Goal: Navigation & Orientation: Understand site structure

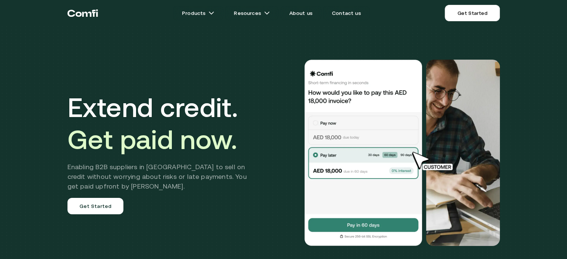
click at [78, 12] on icon "Return to the top of the Comfi home page" at bounding box center [82, 13] width 31 height 22
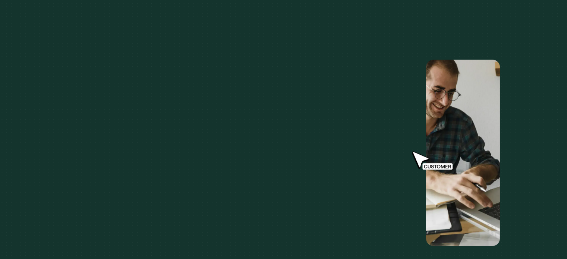
click at [78, 12] on icon "Return to the top of the Comfi home page" at bounding box center [82, 13] width 31 height 22
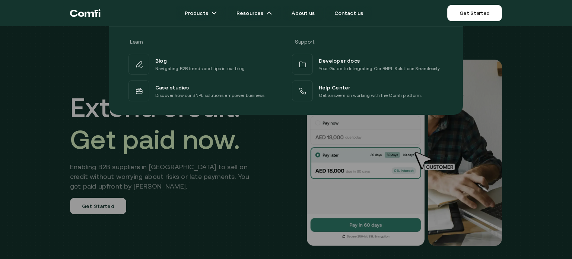
click at [533, 155] on div at bounding box center [286, 155] width 572 height 259
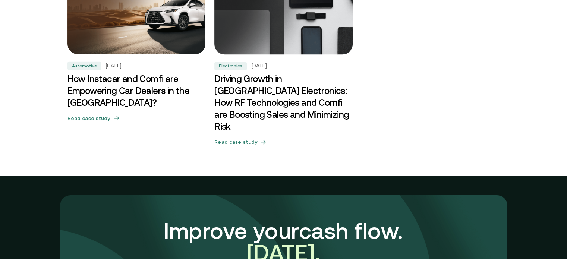
scroll to position [2688, 0]
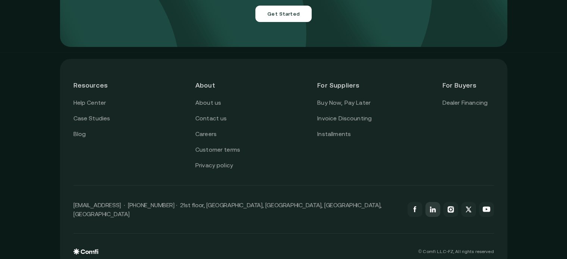
click at [431, 208] on icon at bounding box center [430, 210] width 1 height 4
